Goal: Transaction & Acquisition: Obtain resource

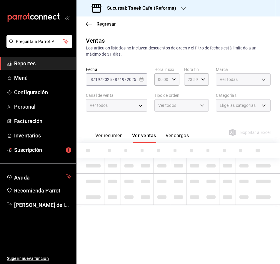
type input "2163e06b-bc66-40f1-9f18-b12d59cc6240,ea14fb1d-3056-47b9-836a-70a3d1736e67,3d4d1…"
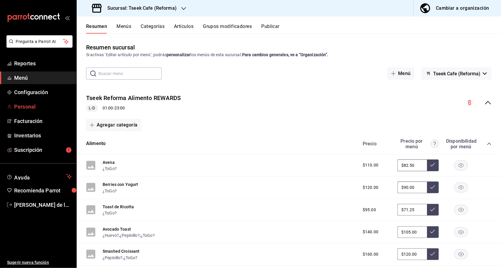
click at [48, 110] on span "Personal" at bounding box center [42, 107] width 57 height 8
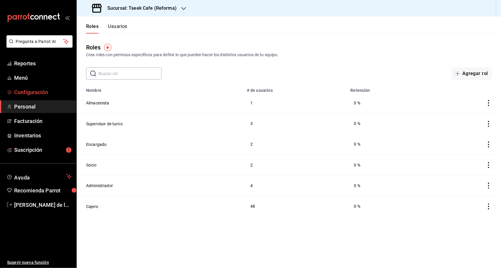
click at [60, 90] on span "Configuración" at bounding box center [42, 92] width 57 height 8
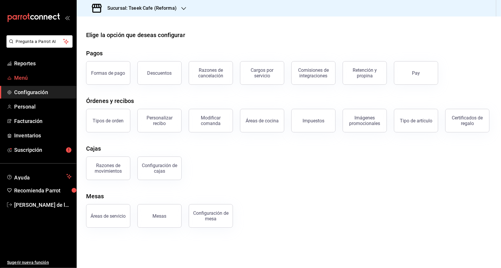
click at [53, 79] on span "Menú" at bounding box center [42, 78] width 57 height 8
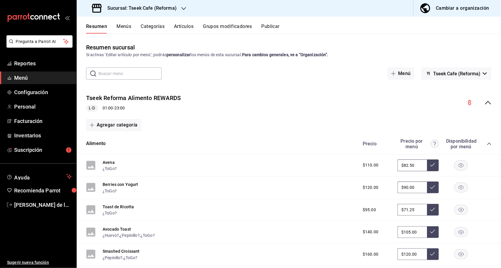
click at [128, 25] on button "Menús" at bounding box center [123, 29] width 15 height 10
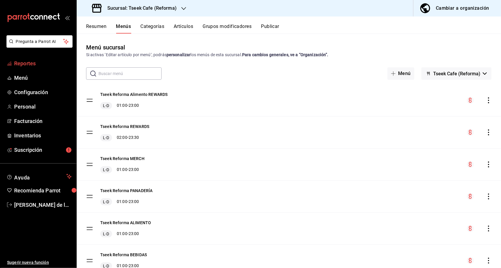
click at [31, 61] on span "Reportes" at bounding box center [42, 64] width 57 height 8
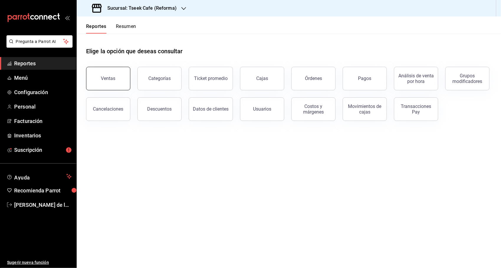
click at [103, 76] on div "Ventas" at bounding box center [108, 79] width 14 height 6
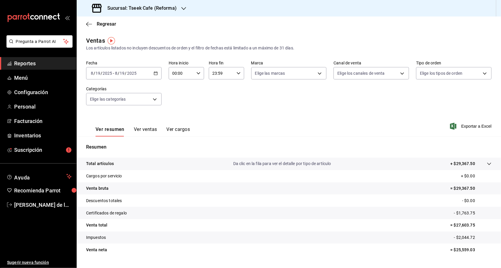
click at [155, 76] on div "2025-08-19 8 / 19 / 2025 - 2025-08-19 8 / 19 / 2025" at bounding box center [123, 73] width 75 height 12
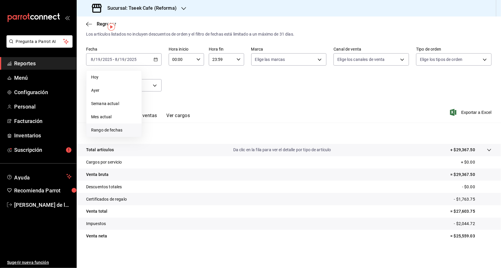
click at [123, 127] on span "Rango de fechas" at bounding box center [114, 130] width 46 height 6
click at [152, 108] on button "4" at bounding box center [154, 111] width 10 height 11
click at [156, 123] on abbr "11" at bounding box center [154, 125] width 4 height 4
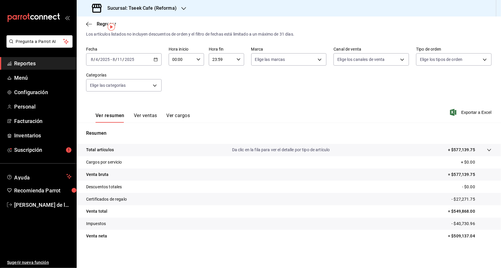
scroll to position [5, 0]
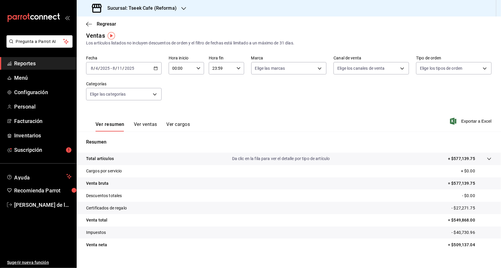
click at [146, 124] on button "Ver ventas" at bounding box center [145, 127] width 23 height 10
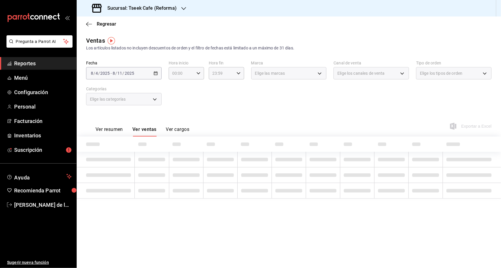
click at [103, 127] on button "Ver resumen" at bounding box center [108, 132] width 27 height 10
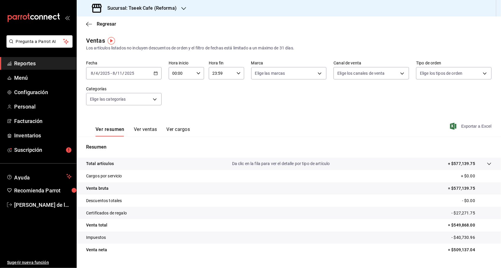
click at [468, 127] on span "Exportar a Excel" at bounding box center [471, 126] width 40 height 7
click at [162, 9] on h3 "Sucursal: Tseek Cafe (Reforma)" at bounding box center [140, 8] width 74 height 7
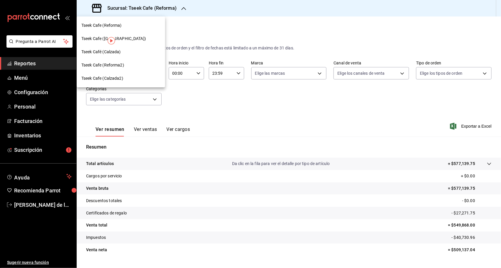
click at [135, 38] on div "Tseek Cafe (Zaragoza)" at bounding box center [120, 39] width 79 height 6
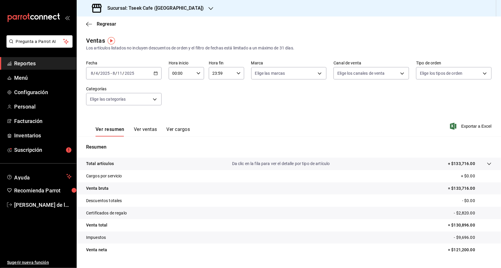
click at [348, 83] on div "Fecha 2025-08-04 8 / 4 / 2025 - 2025-08-11 8 / 11 / 2025 Hora inicio 00:00 Hora…" at bounding box center [288, 87] width 405 height 52
click at [475, 122] on div "Ver resumen Ver ventas Ver cargos Exportar a Excel" at bounding box center [289, 125] width 424 height 24
click at [474, 127] on span "Exportar a Excel" at bounding box center [471, 126] width 40 height 7
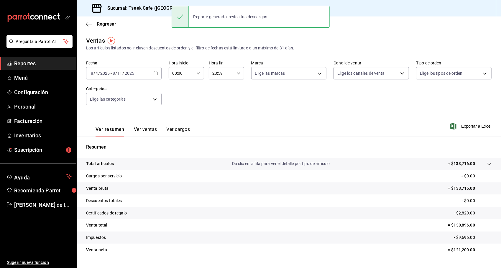
click at [258, 109] on div "Fecha 2025-08-04 8 / 4 / 2025 - 2025-08-11 8 / 11 / 2025 Hora inicio 00:00 Hora…" at bounding box center [288, 87] width 405 height 52
click at [131, 14] on div "Sucursal: Tseek Cafe (Zaragoza)" at bounding box center [148, 8] width 134 height 16
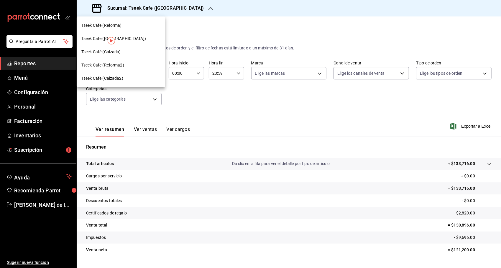
click at [117, 55] on div "Tseek Café (Calzada)" at bounding box center [121, 51] width 88 height 13
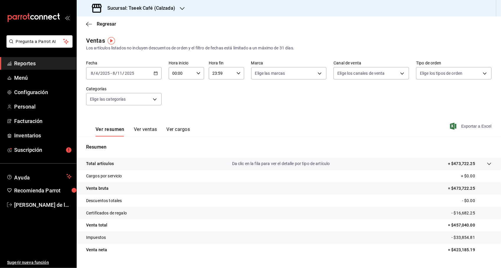
click at [469, 128] on span "Exportar a Excel" at bounding box center [471, 126] width 40 height 7
